Goal: Task Accomplishment & Management: Manage account settings

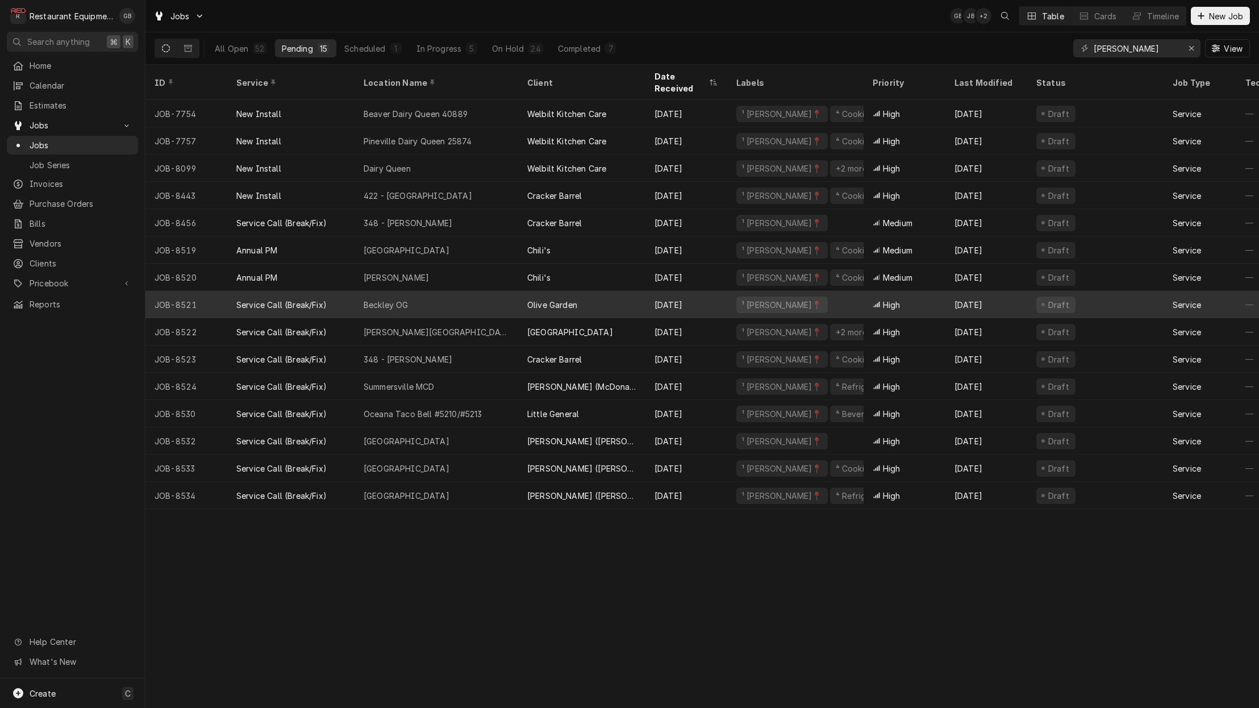
click at [455, 293] on div "Beckley OG" at bounding box center [437, 304] width 164 height 27
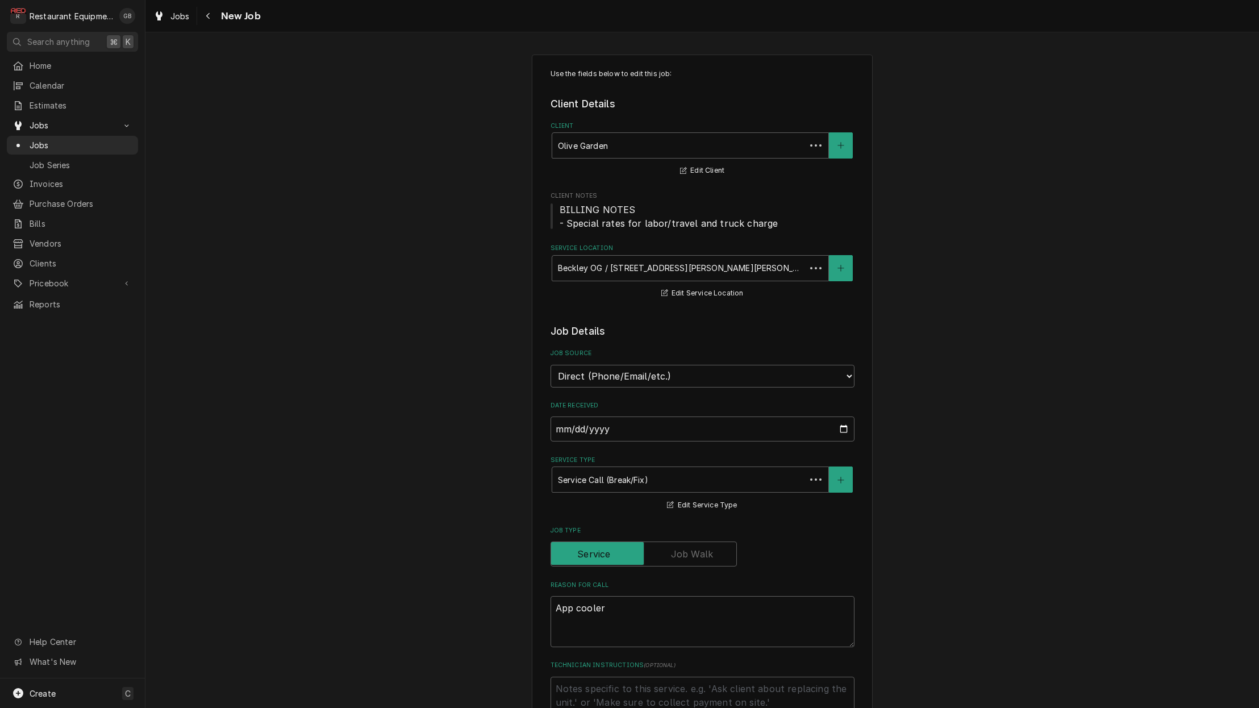
type textarea "x"
click at [212, 22] on button "Navigate back" at bounding box center [208, 16] width 18 height 18
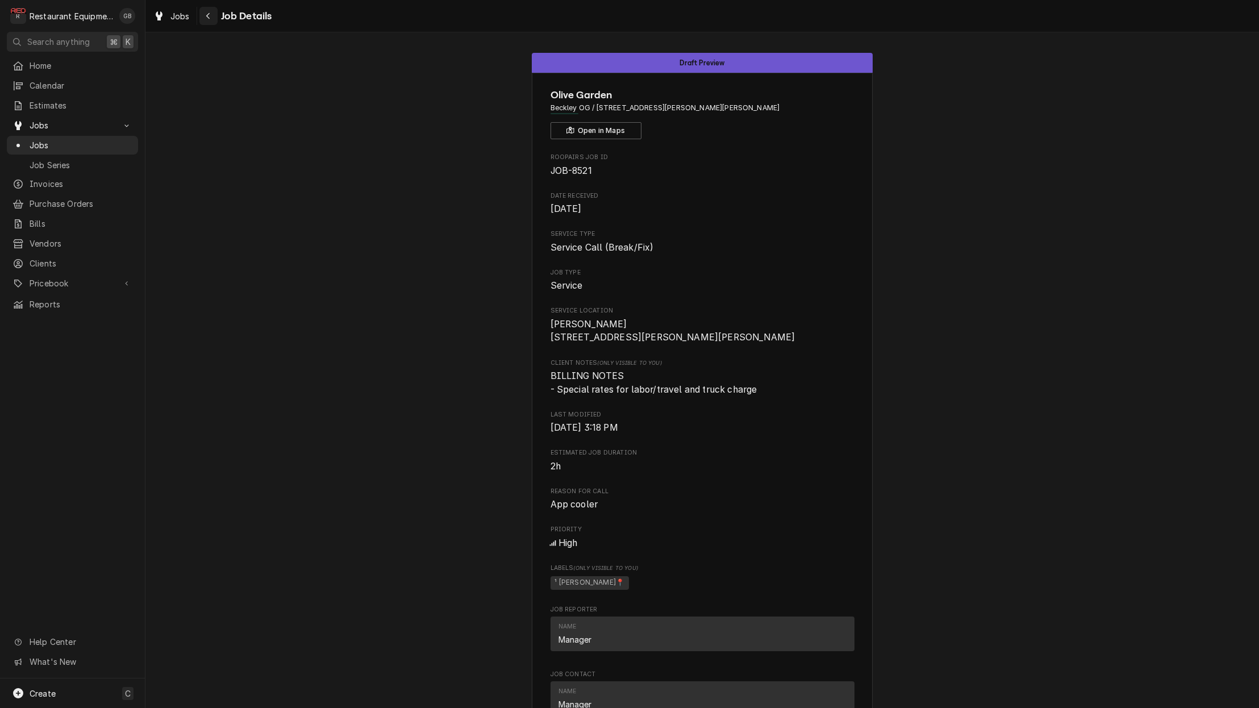
click at [205, 20] on div "Navigate back" at bounding box center [208, 15] width 11 height 11
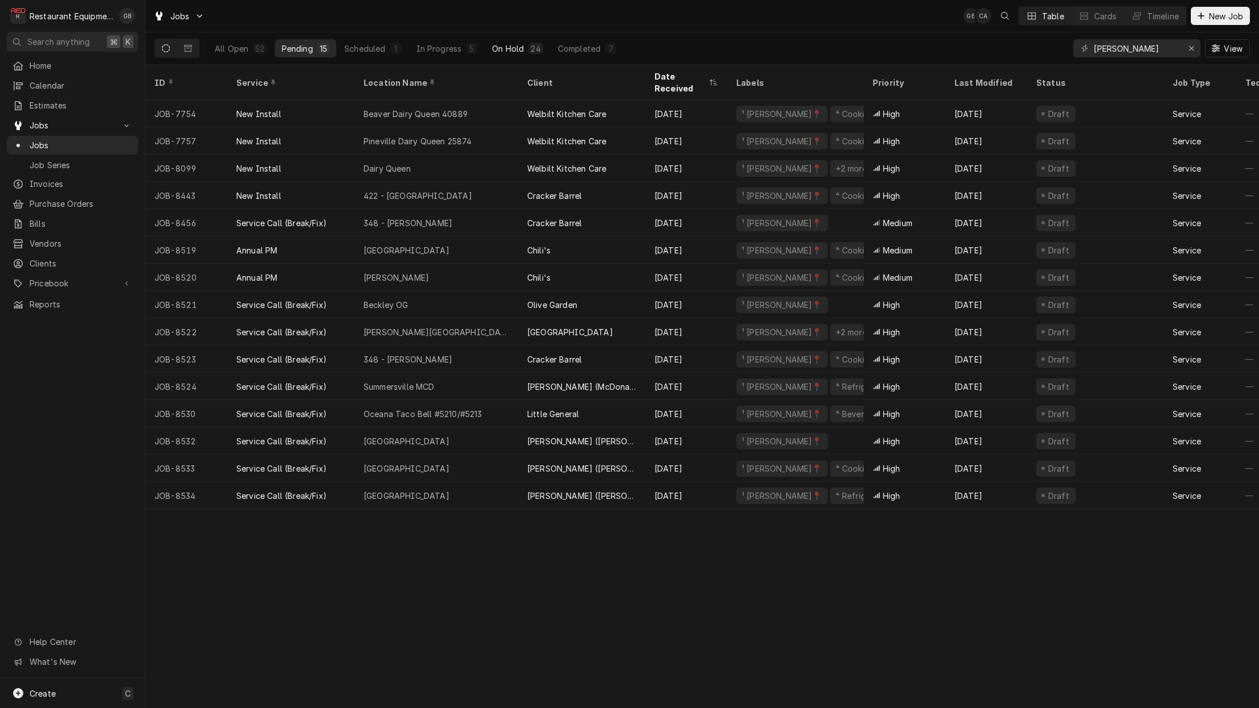
click at [535, 44] on div "24" at bounding box center [536, 49] width 10 height 12
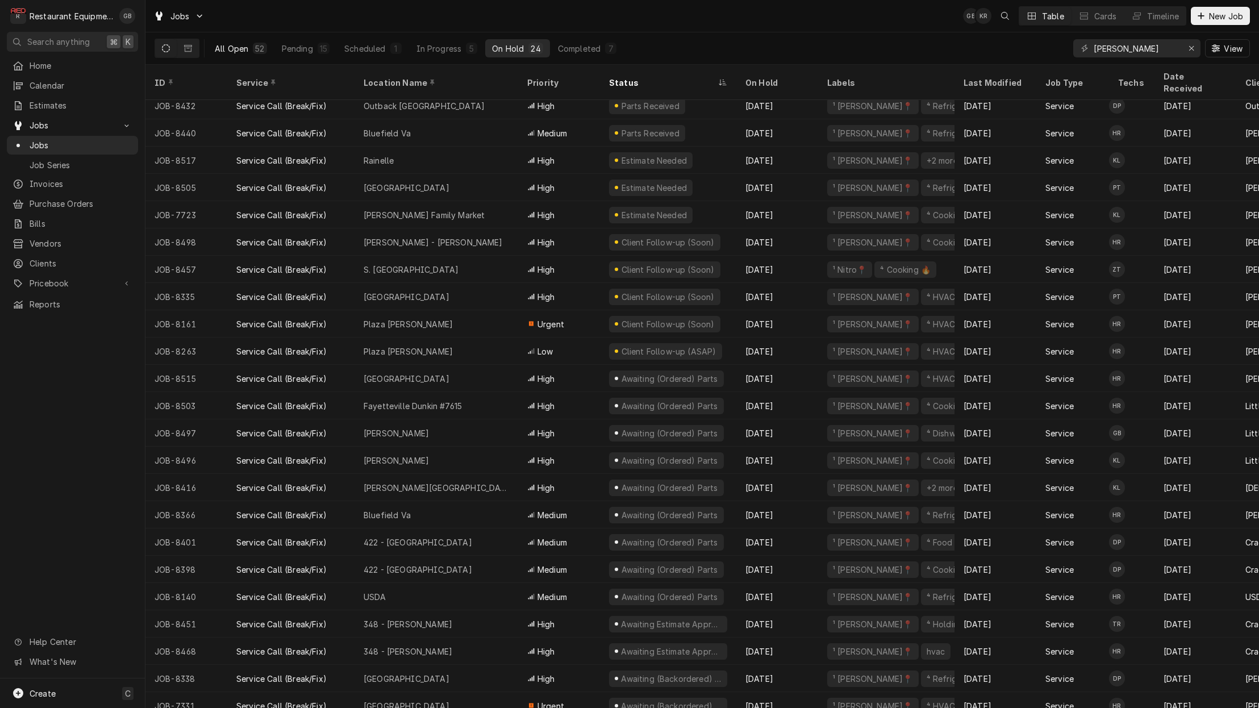
scroll to position [36, 0]
